Goal: Task Accomplishment & Management: Complete application form

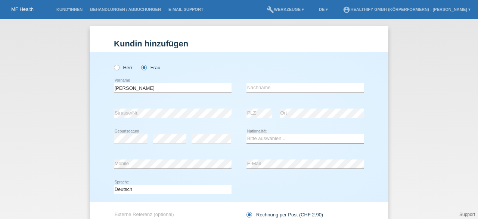
type input "[PERSON_NAME]"
type input "Zanolari"
click at [257, 138] on select "Bitte auswählen... Schweiz Deutschland Liechtenstein Österreich ------------ Af…" at bounding box center [306, 138] width 118 height 9
select select "CH"
click at [247, 134] on select "Bitte auswählen... Schweiz Deutschland Liechtenstein Österreich ------------ Af…" at bounding box center [306, 138] width 118 height 9
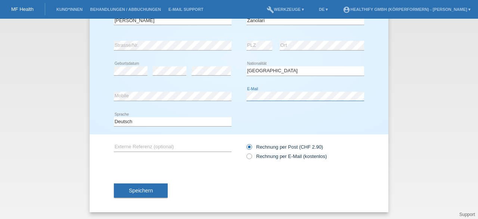
scroll to position [68, 0]
click at [246, 152] on icon at bounding box center [246, 152] width 0 height 0
click at [247, 156] on input "Rechnung per E-Mail (kostenlos)" at bounding box center [249, 157] width 5 height 9
radio input "true"
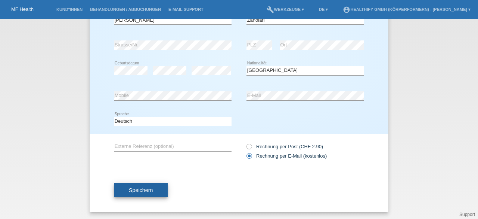
click at [141, 188] on span "Speichern" at bounding box center [141, 190] width 24 height 6
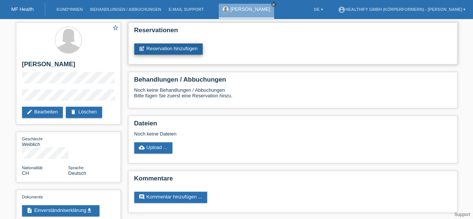
click at [169, 49] on link "post_add Reservation hinzufügen" at bounding box center [168, 48] width 69 height 11
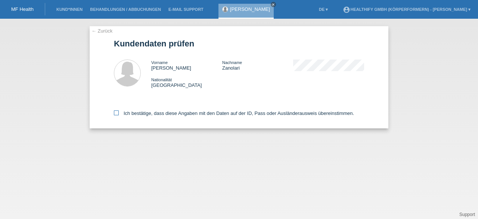
click at [117, 113] on icon at bounding box center [116, 112] width 5 height 5
click at [117, 113] on input "Ich bestätige, dass diese Angaben mit den Daten auf der ID, Pass oder Ausländer…" at bounding box center [116, 112] width 5 height 5
checkbox input "true"
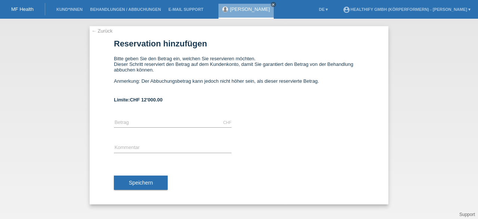
click at [94, 31] on link "← Zurück" at bounding box center [102, 31] width 21 height 6
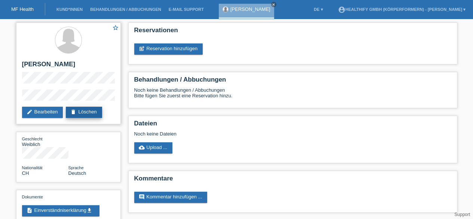
click at [76, 114] on icon "delete" at bounding box center [73, 112] width 6 height 6
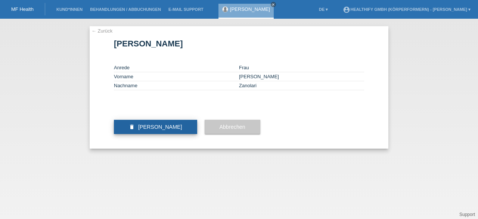
click at [140, 130] on span "Kundin löschen" at bounding box center [160, 127] width 44 height 6
